Goal: Task Accomplishment & Management: Manage account settings

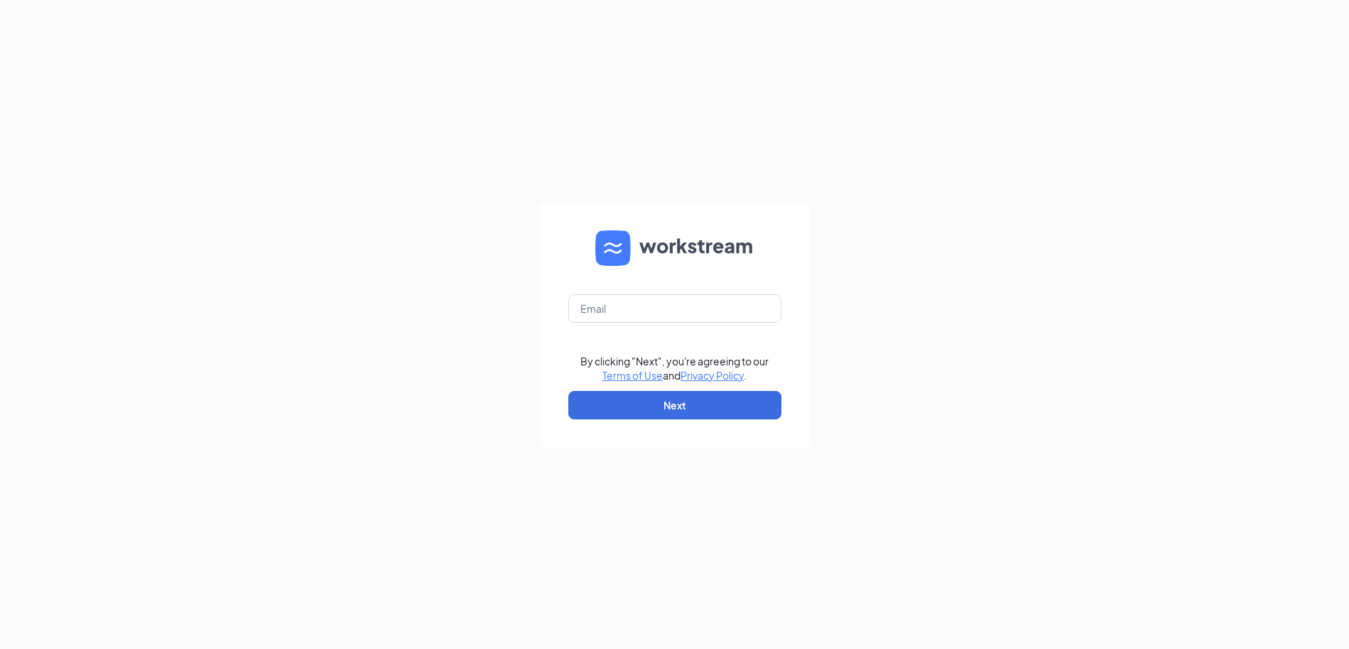
click at [651, 323] on form "By clicking "Next", you're agreeing to our Terms of Use and Privacy Policy . Ne…" at bounding box center [675, 325] width 270 height 246
click at [657, 315] on input "text" at bounding box center [675, 308] width 213 height 28
type input "[PERSON_NAME][EMAIL_ADDRESS][DOMAIN_NAME]"
click at [703, 409] on button "Next" at bounding box center [675, 405] width 213 height 28
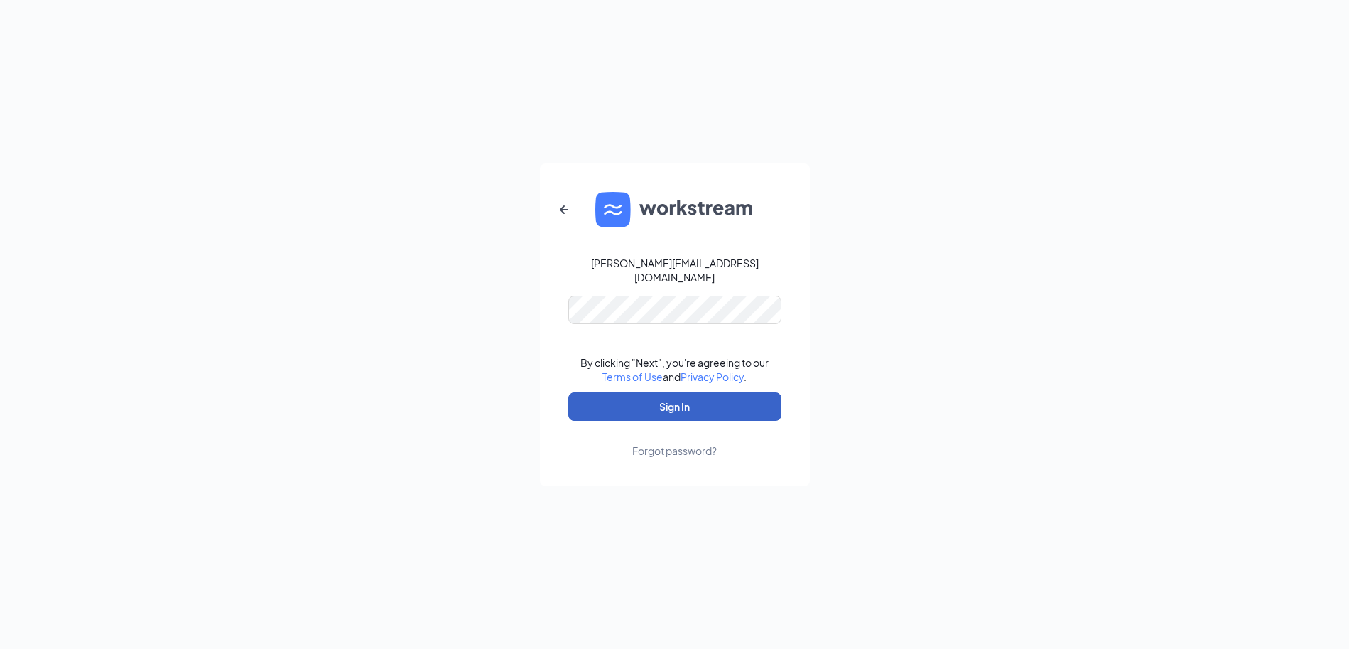
click at [707, 411] on button "Sign In" at bounding box center [675, 406] width 213 height 28
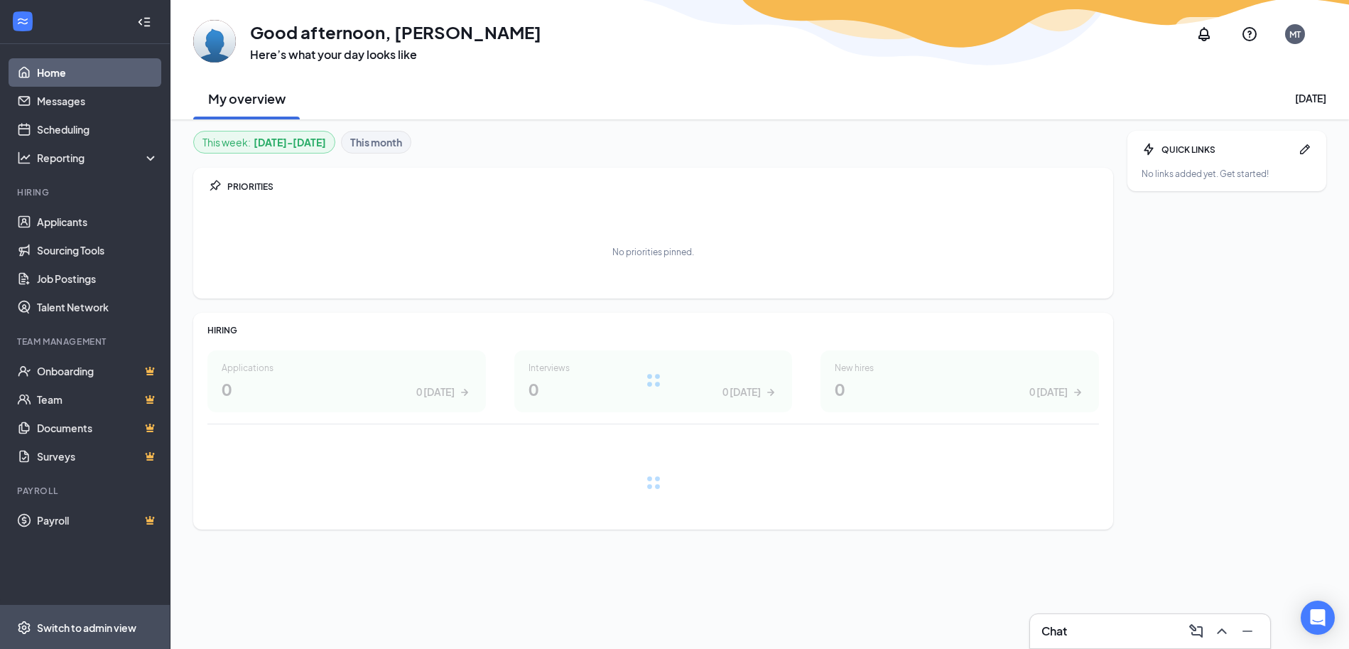
click at [90, 622] on div "Switch to admin view" at bounding box center [86, 627] width 99 height 14
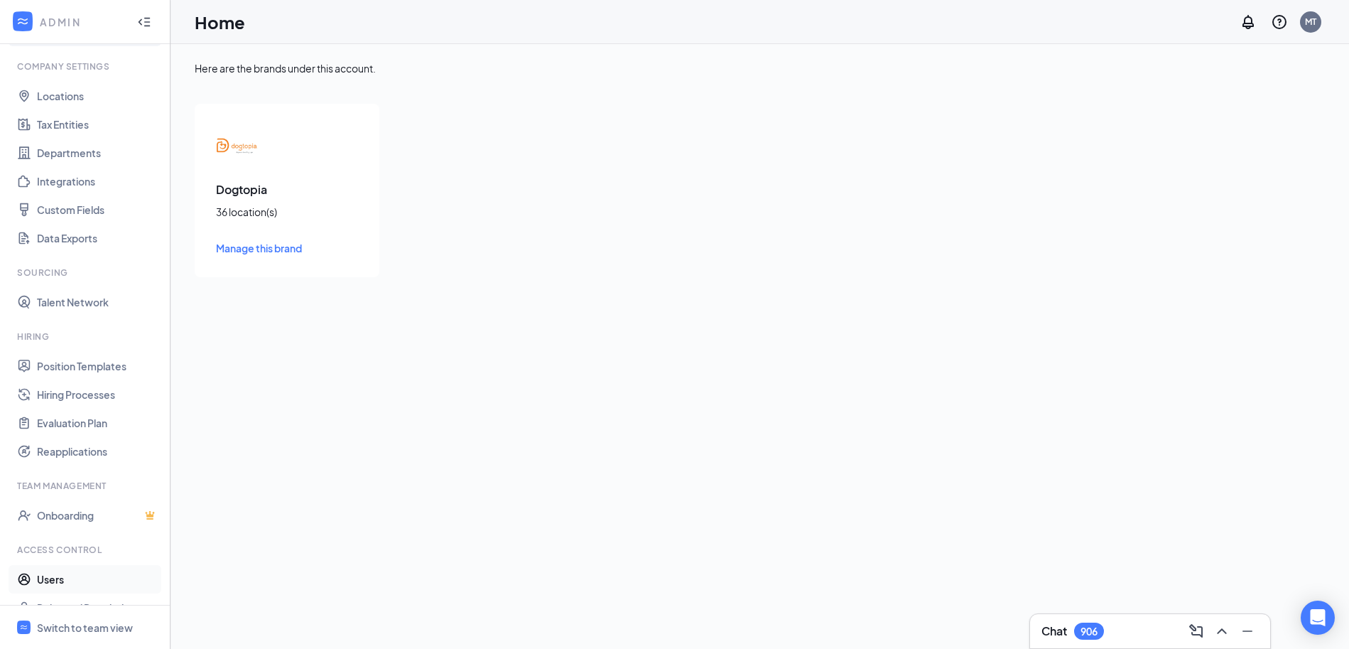
scroll to position [63, 0]
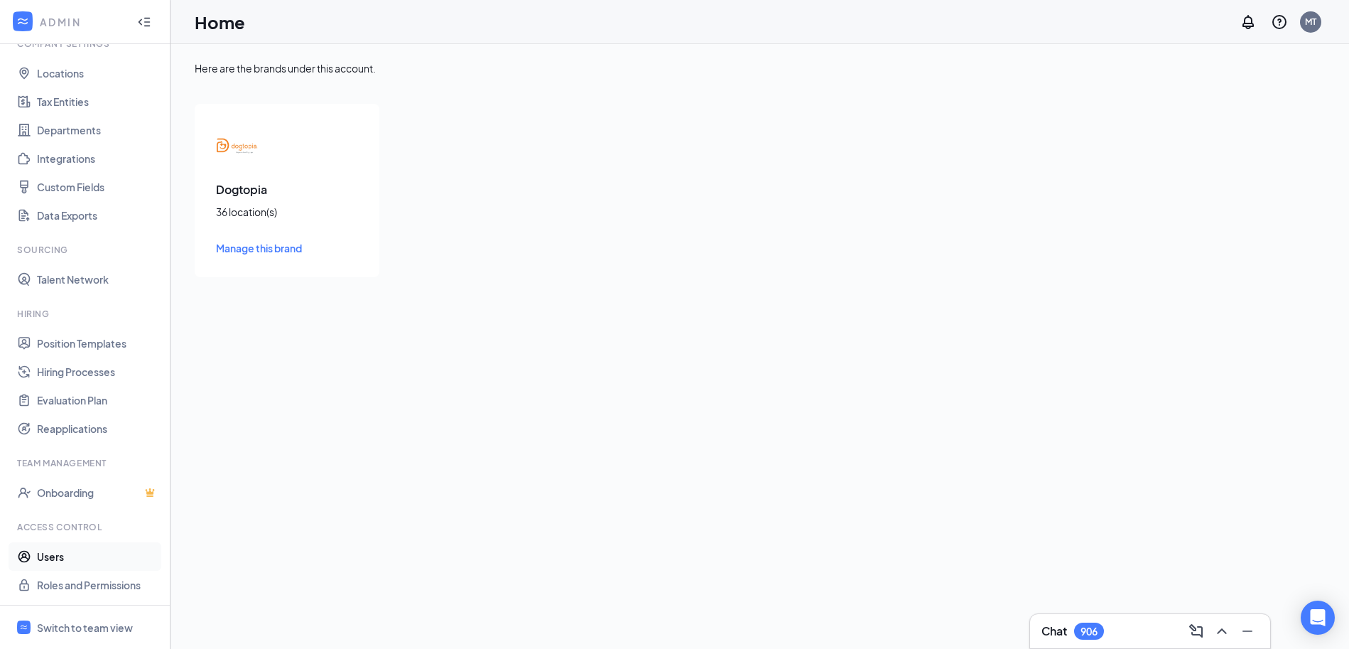
click at [61, 562] on link "Users" at bounding box center [98, 556] width 122 height 28
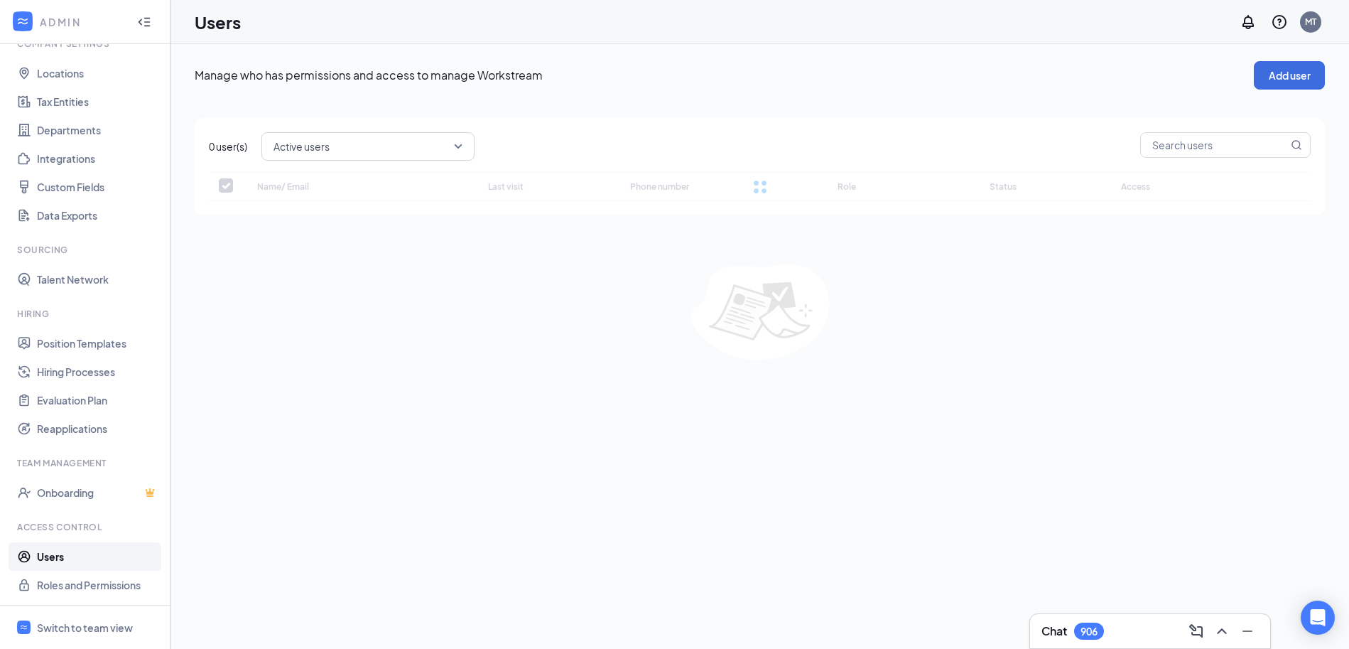
checkbox input "false"
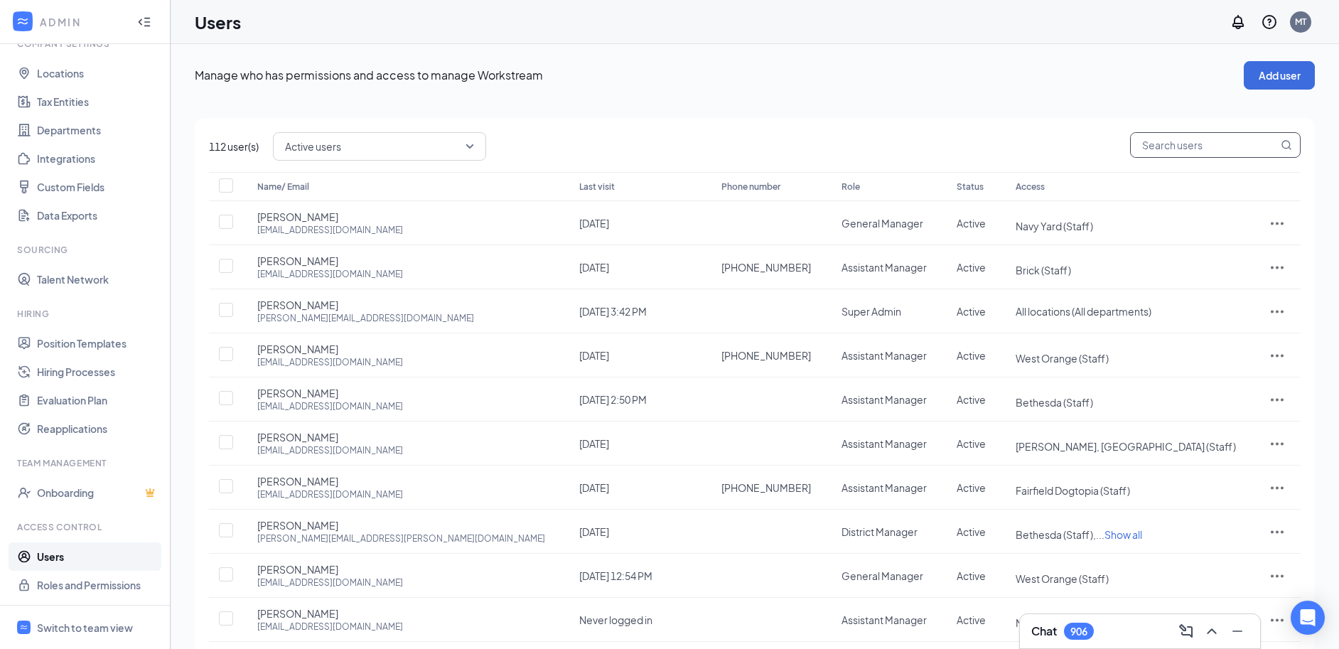
click at [1172, 136] on input "text" at bounding box center [1204, 145] width 147 height 24
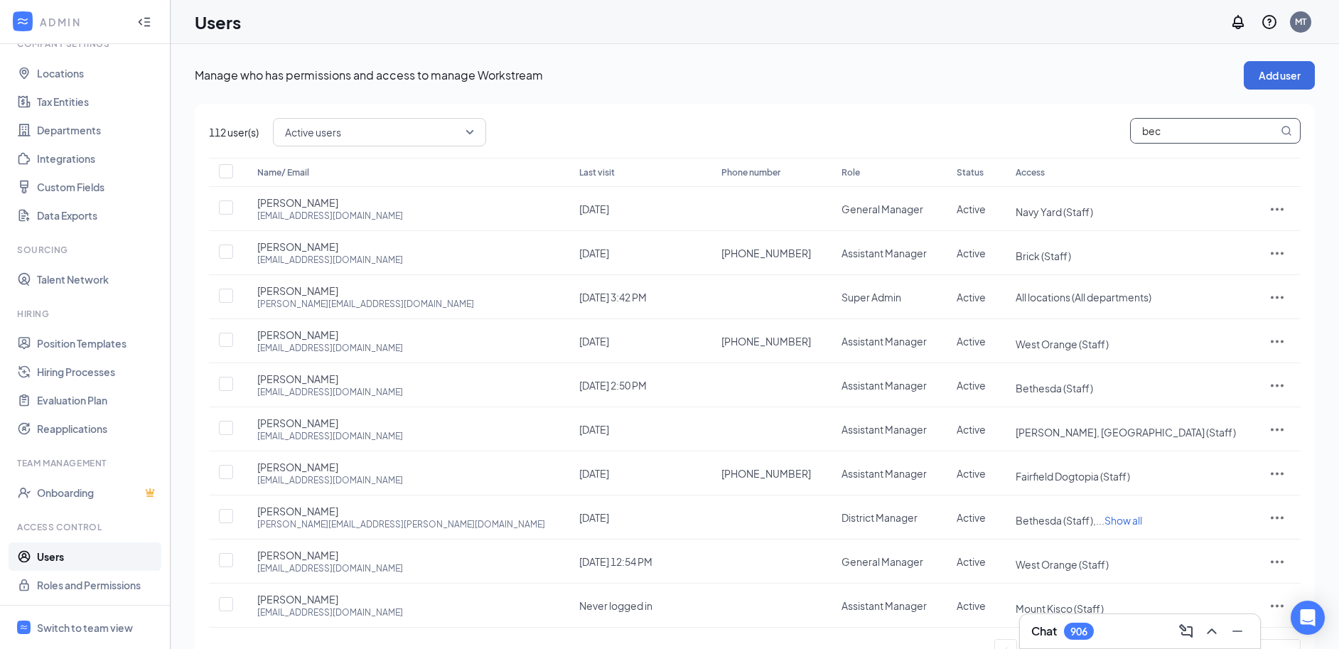
type input "[PERSON_NAME]"
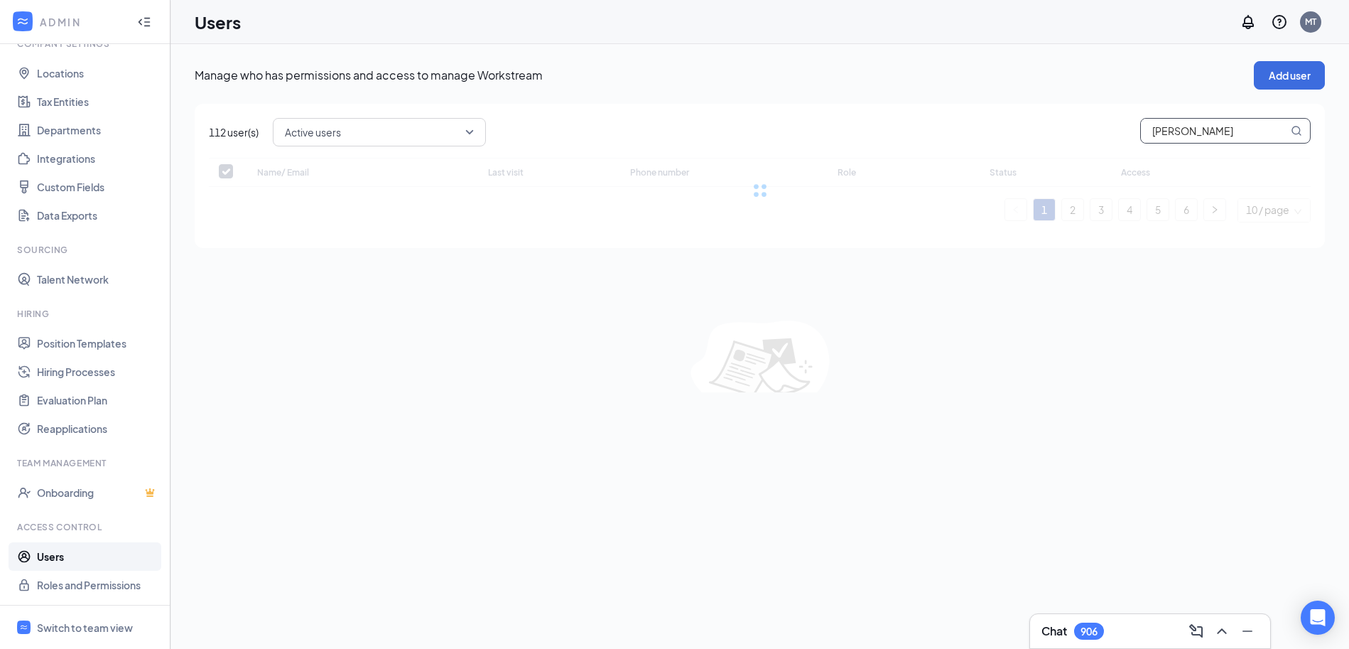
checkbox input "false"
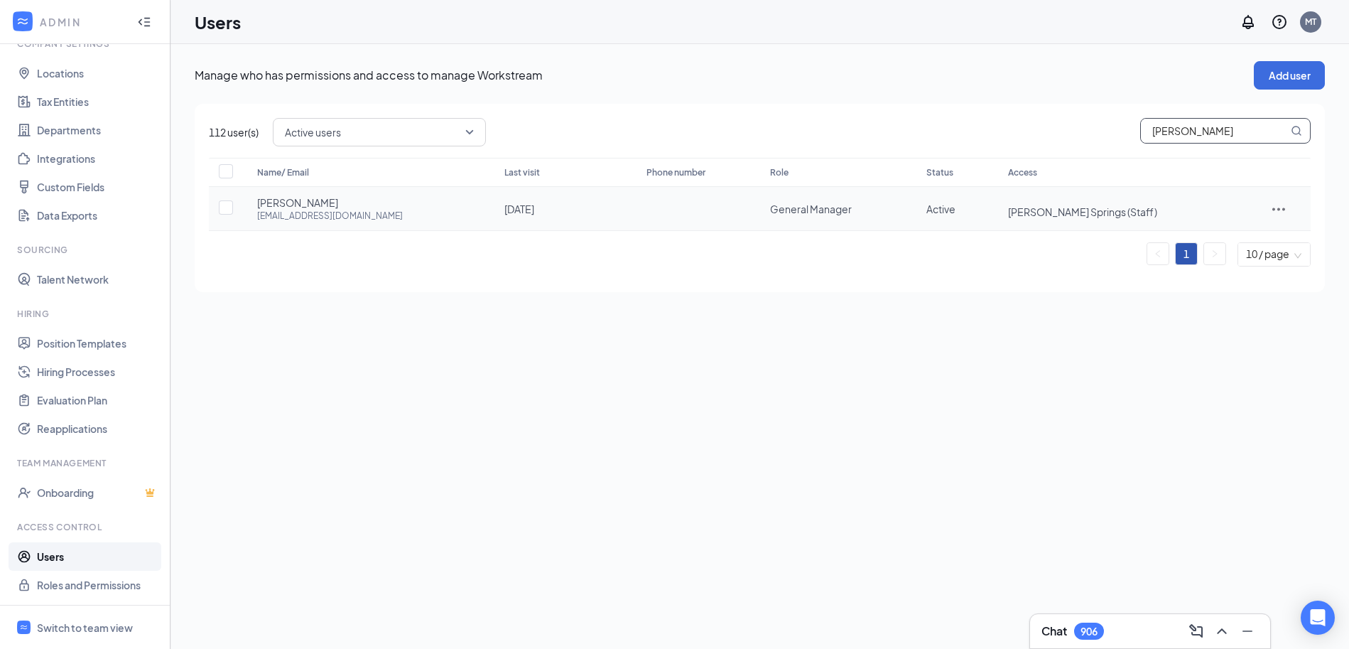
click at [1283, 210] on icon "ActionsIcon" at bounding box center [1279, 208] width 17 height 17
click at [1244, 276] on span "Reset password" at bounding box center [1234, 271] width 75 height 13
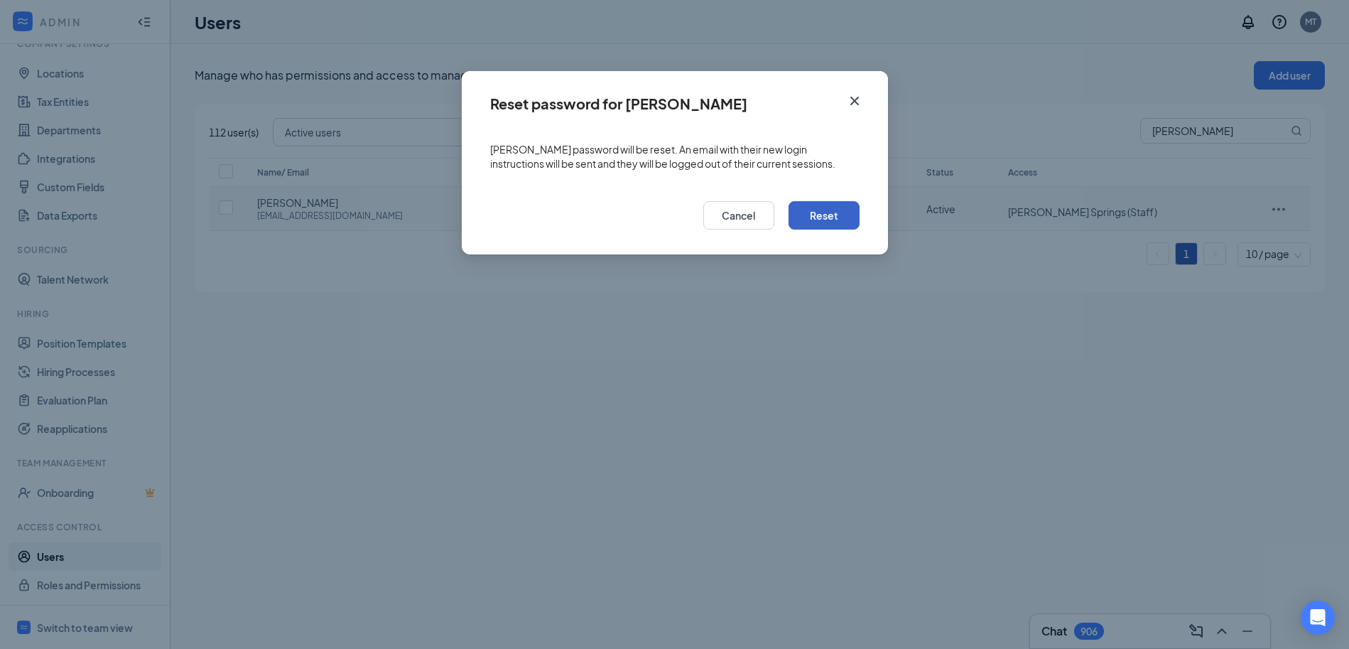
click at [837, 213] on button "Reset" at bounding box center [824, 215] width 71 height 28
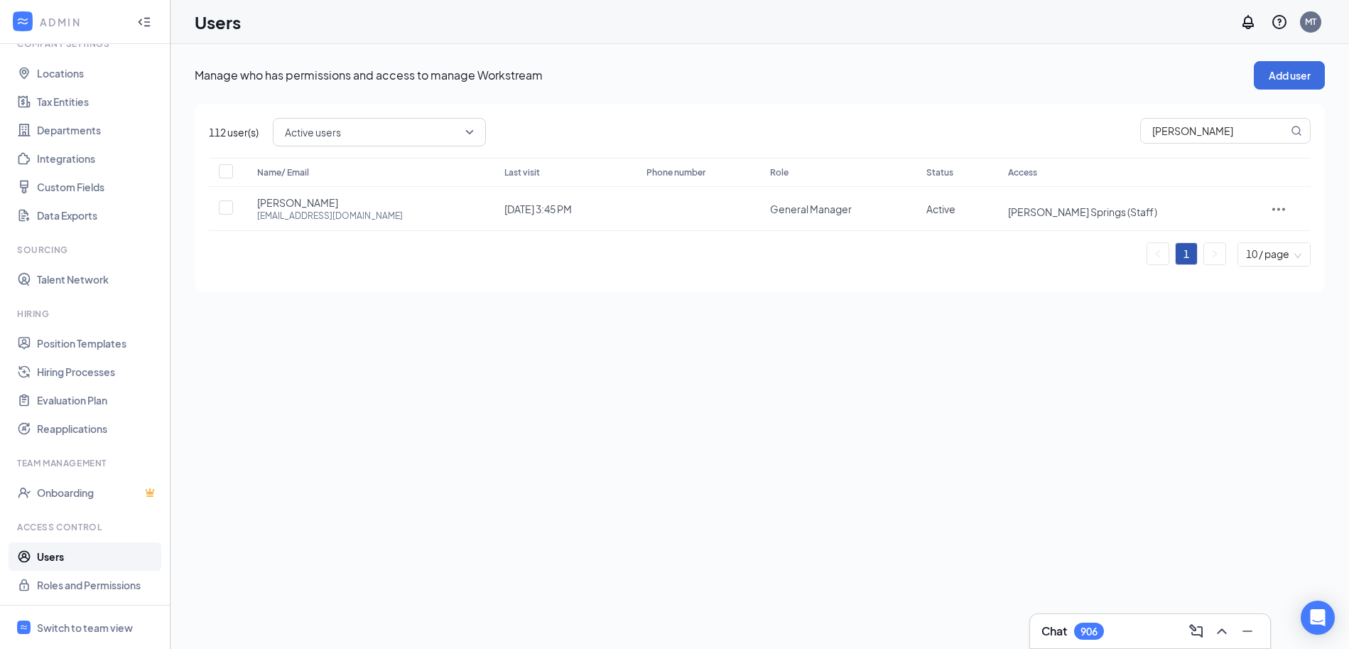
drag, startPoint x: 1185, startPoint y: 135, endPoint x: 1058, endPoint y: 123, distance: 127.8
click at [1058, 124] on div "Active users [PERSON_NAME]" at bounding box center [792, 132] width 1038 height 28
type input "[PERSON_NAME]"
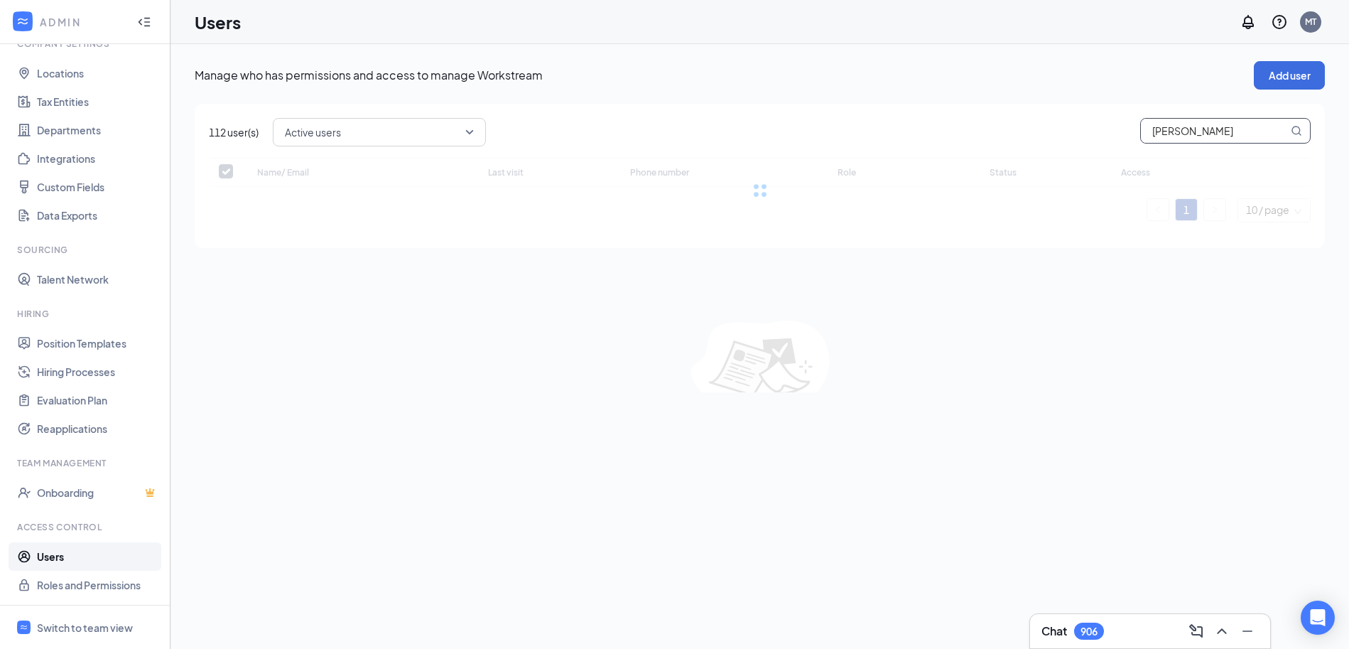
checkbox input "false"
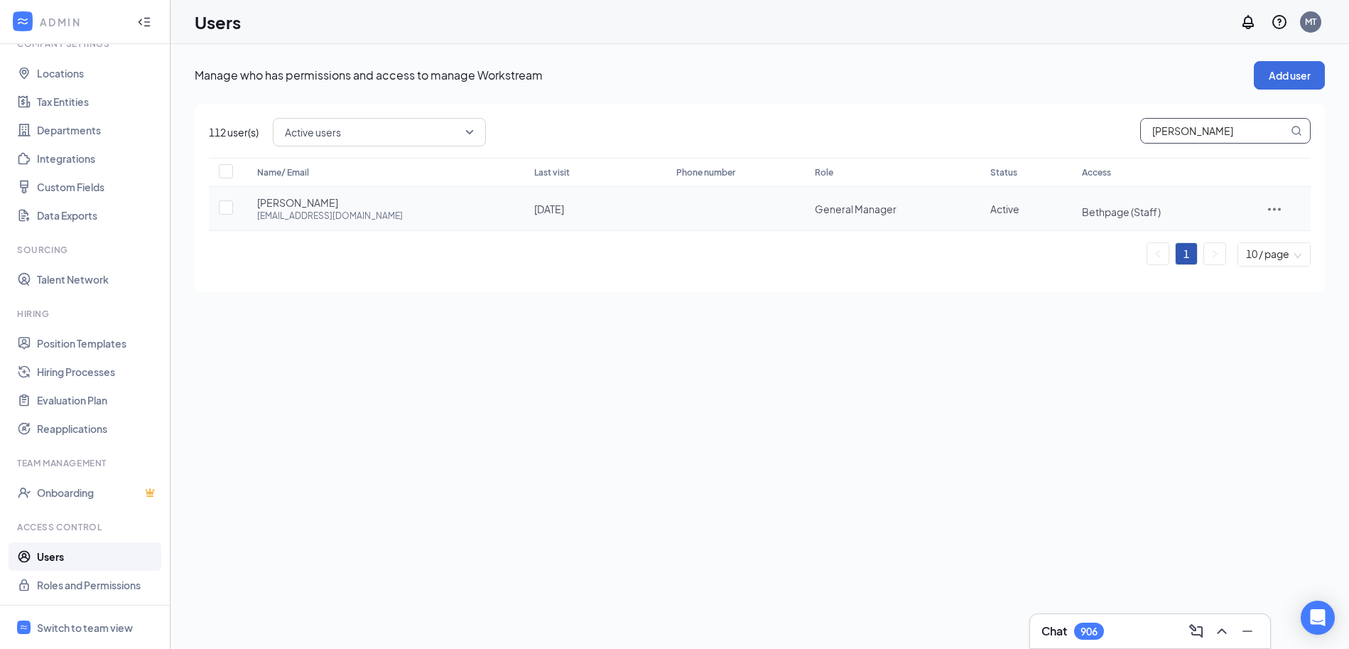
type input "[PERSON_NAME]"
click at [1273, 205] on icon "ActionsIcon" at bounding box center [1274, 208] width 17 height 17
click at [1239, 271] on span "Reset password" at bounding box center [1234, 271] width 75 height 13
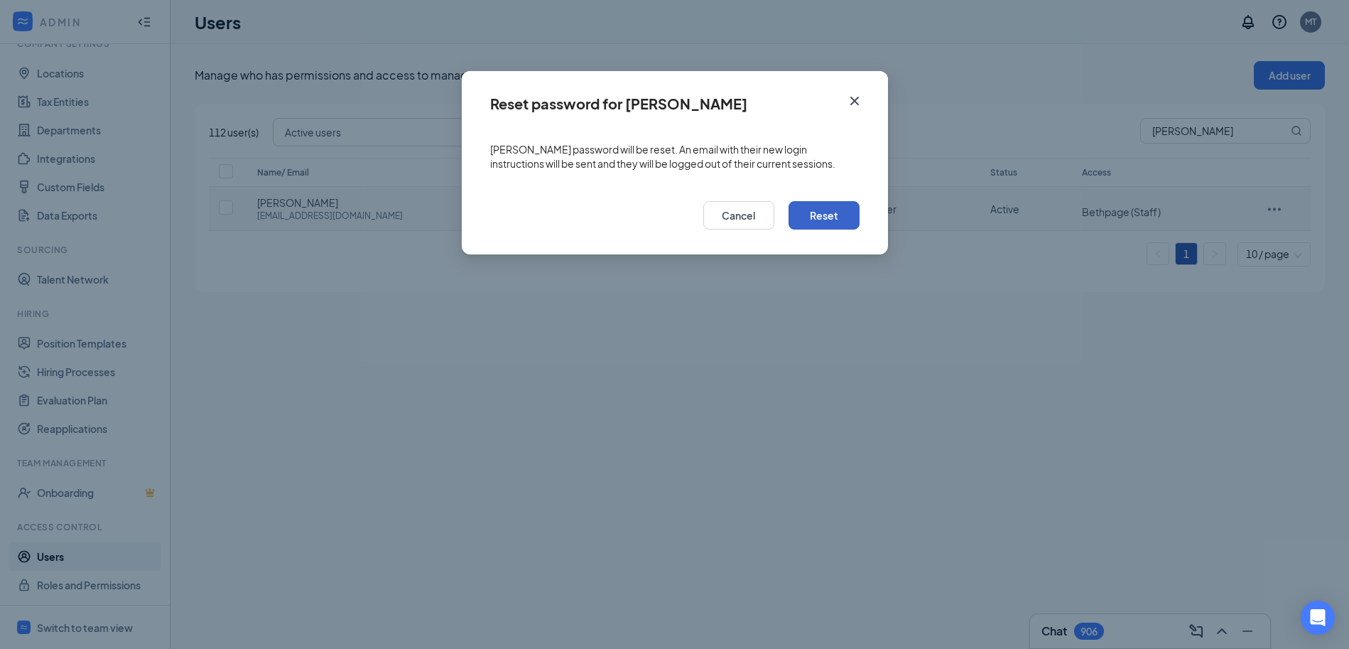
click at [808, 212] on button "Reset" at bounding box center [824, 215] width 71 height 28
